Goal: Transaction & Acquisition: Purchase product/service

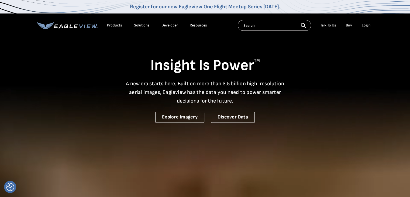
click at [365, 27] on div "Login" at bounding box center [365, 25] width 9 height 5
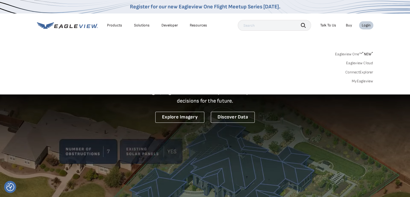
click at [365, 27] on div "Login" at bounding box center [365, 25] width 9 height 5
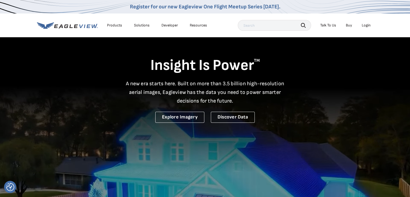
click at [367, 25] on div "Login" at bounding box center [365, 25] width 9 height 5
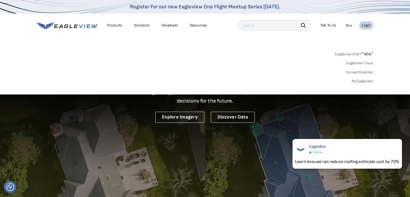
drag, startPoint x: 368, startPoint y: 25, endPoint x: 362, endPoint y: 82, distance: 58.1
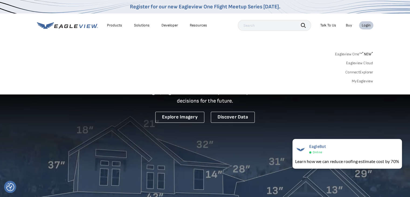
click at [362, 82] on nav "Register for our new Eagleview One Flight Meetup Series today. Products Solutio…" at bounding box center [205, 47] width 410 height 94
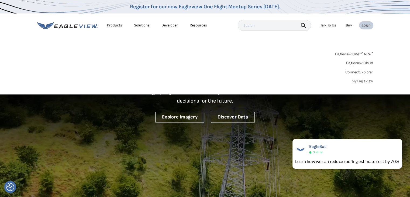
click at [363, 79] on link "MyEagleview" at bounding box center [362, 81] width 22 height 5
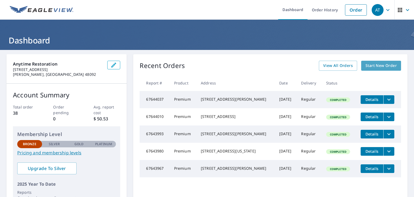
click at [374, 65] on span "Start New Order" at bounding box center [380, 65] width 31 height 7
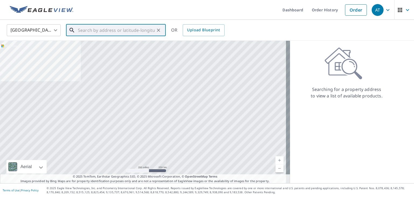
click at [99, 29] on input "text" at bounding box center [116, 30] width 77 height 15
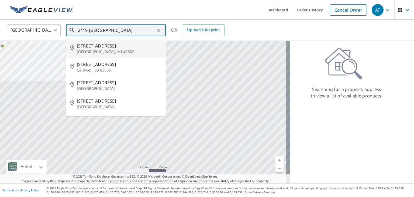
click at [89, 50] on p "[GEOGRAPHIC_DATA], MI 48503" at bounding box center [119, 51] width 85 height 5
type input "[STREET_ADDRESS][PERSON_NAME]"
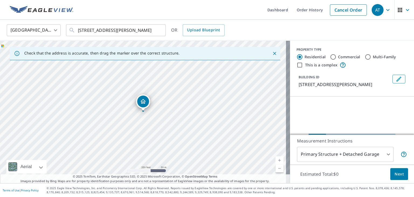
scroll to position [32, 0]
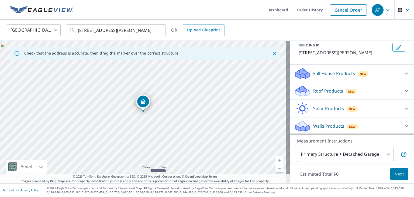
click at [320, 89] on p "Roof Products" at bounding box center [328, 91] width 30 height 6
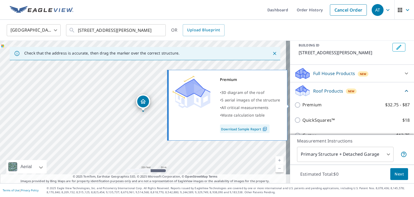
click at [305, 103] on p "Premium" at bounding box center [311, 104] width 19 height 7
click at [302, 103] on input "Premium $32.75 - $87" at bounding box center [298, 105] width 8 height 6
checkbox input "true"
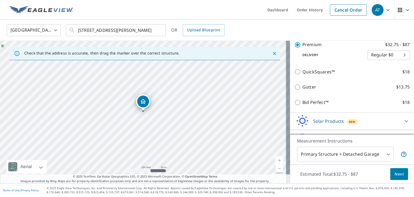
scroll to position [113, 0]
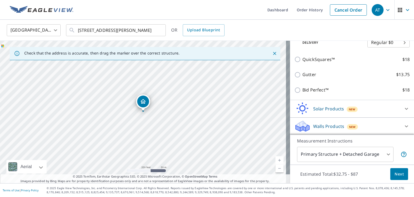
click at [394, 170] on span "Next" at bounding box center [398, 173] width 9 height 7
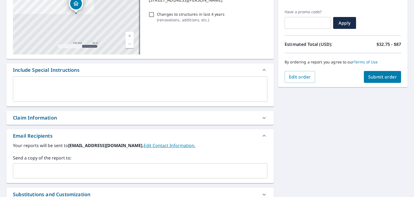
scroll to position [86, 0]
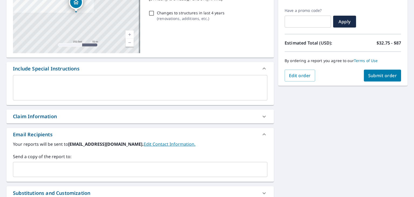
click at [62, 170] on input "text" at bounding box center [135, 169] width 241 height 10
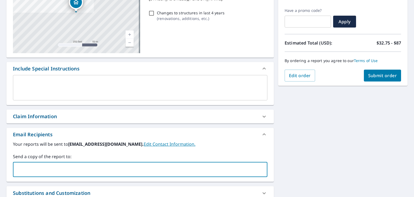
type input "[EMAIL_ADDRESS][DOMAIN_NAME]"
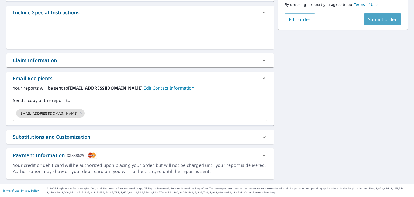
click at [372, 17] on span "Submit order" at bounding box center [382, 19] width 29 height 6
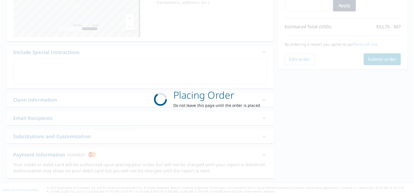
scroll to position [102, 0]
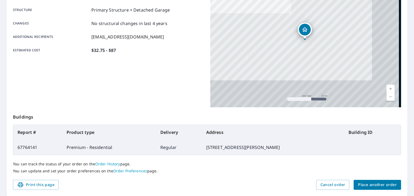
scroll to position [102, 0]
